Goal: Task Accomplishment & Management: Complete application form

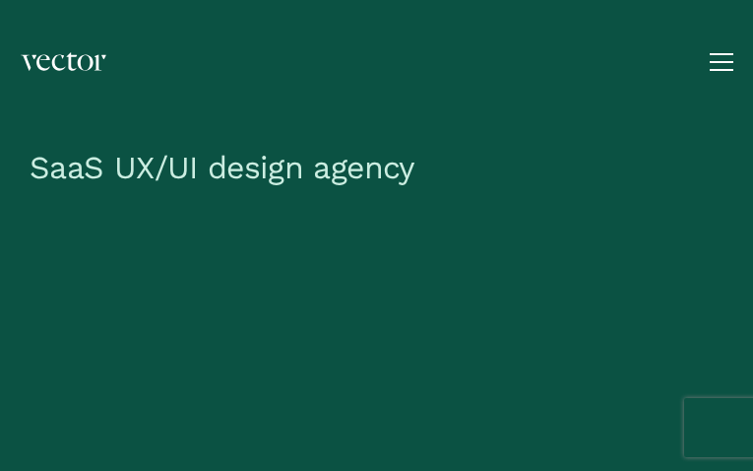
type input "MifHPETxZLcuguDc"
type input "[EMAIL_ADDRESS][DOMAIN_NAME]"
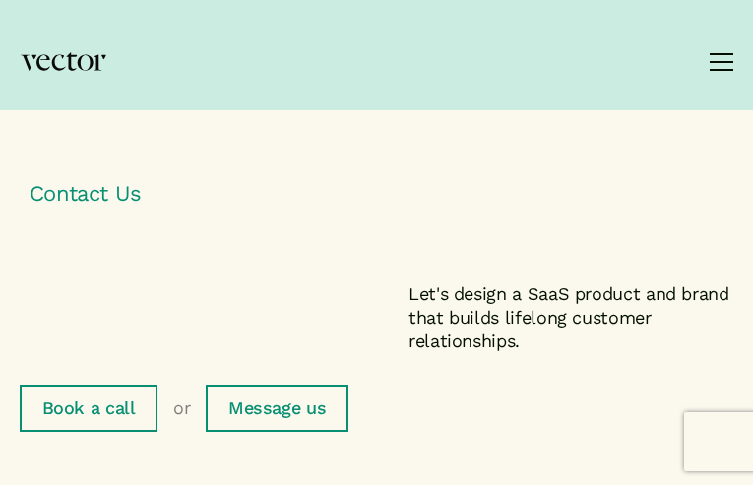
type input "ARZKrXAtHSXYlv"
type input "GPjmUUfXjyvy"
type input "[EMAIL_ADDRESS][DOMAIN_NAME]"
type input "SxgLzbJWsaruxn"
select select "I have a project I'd like to speak to you about"
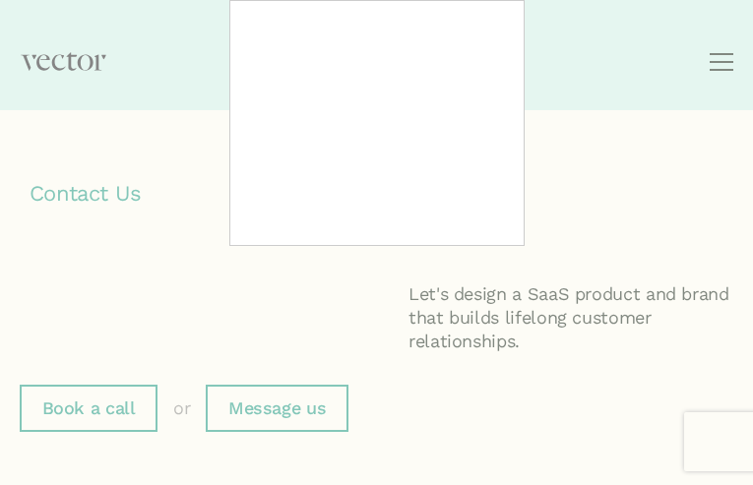
type input "aQdjVHBErxAeLgq"
type input "[EMAIL_ADDRESS][DOMAIN_NAME]"
